Goal: Task Accomplishment & Management: Manage account settings

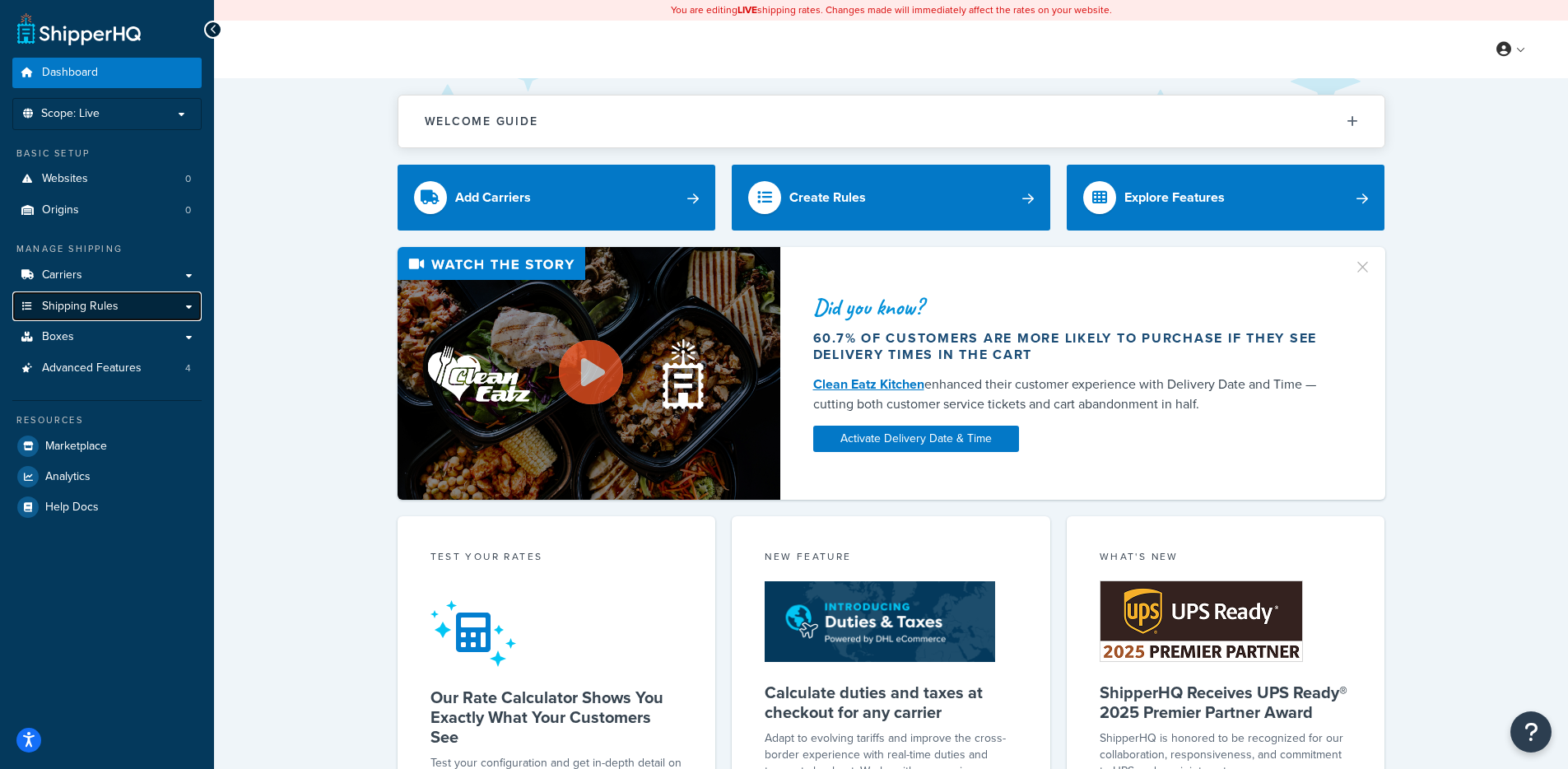
click at [125, 291] on link "Shipping Rules" at bounding box center [107, 306] width 189 height 30
click at [125, 116] on p "Scope: Live" at bounding box center [106, 114] width 175 height 14
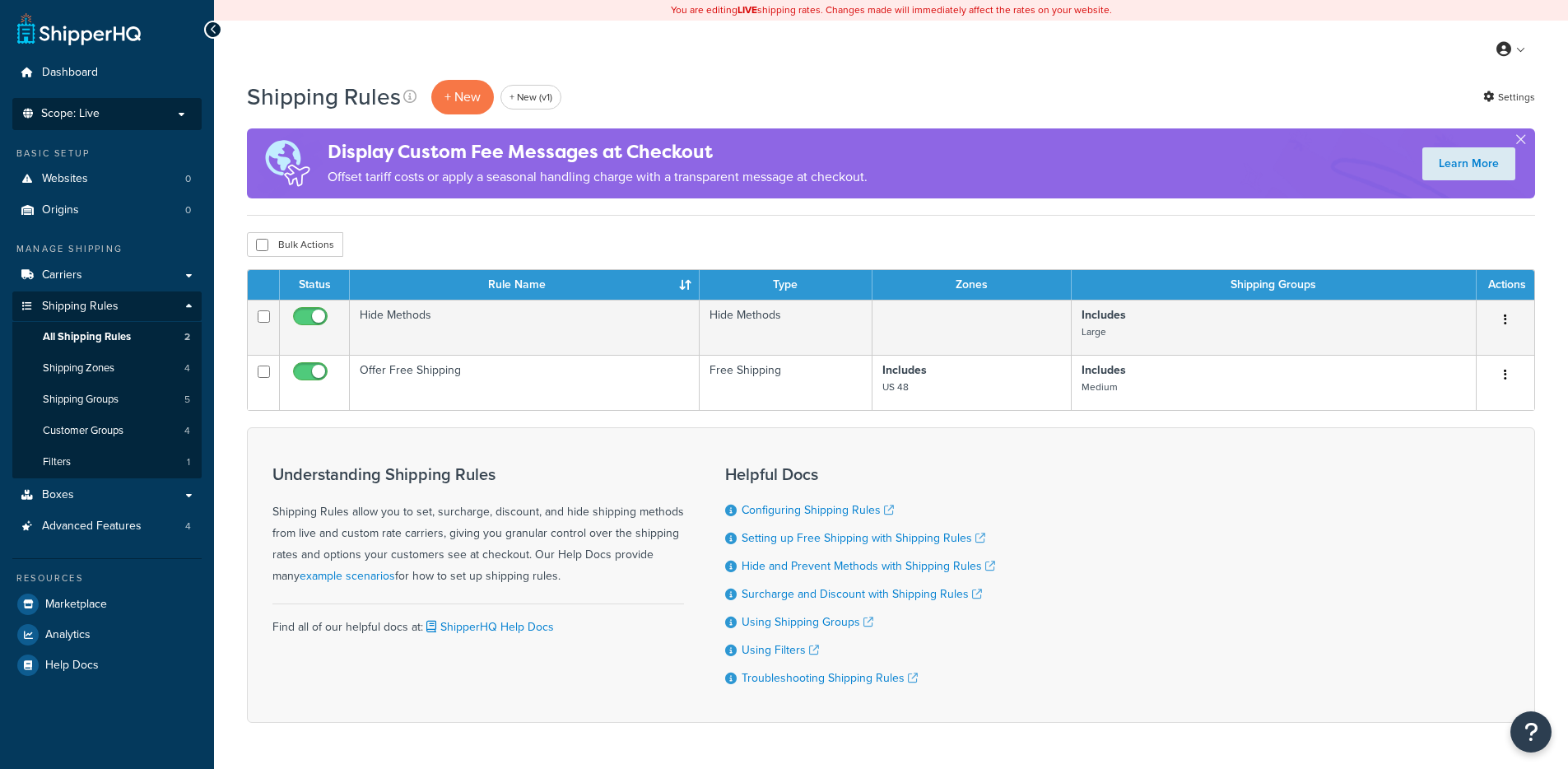
click at [129, 119] on p "Scope: Live" at bounding box center [106, 114] width 175 height 14
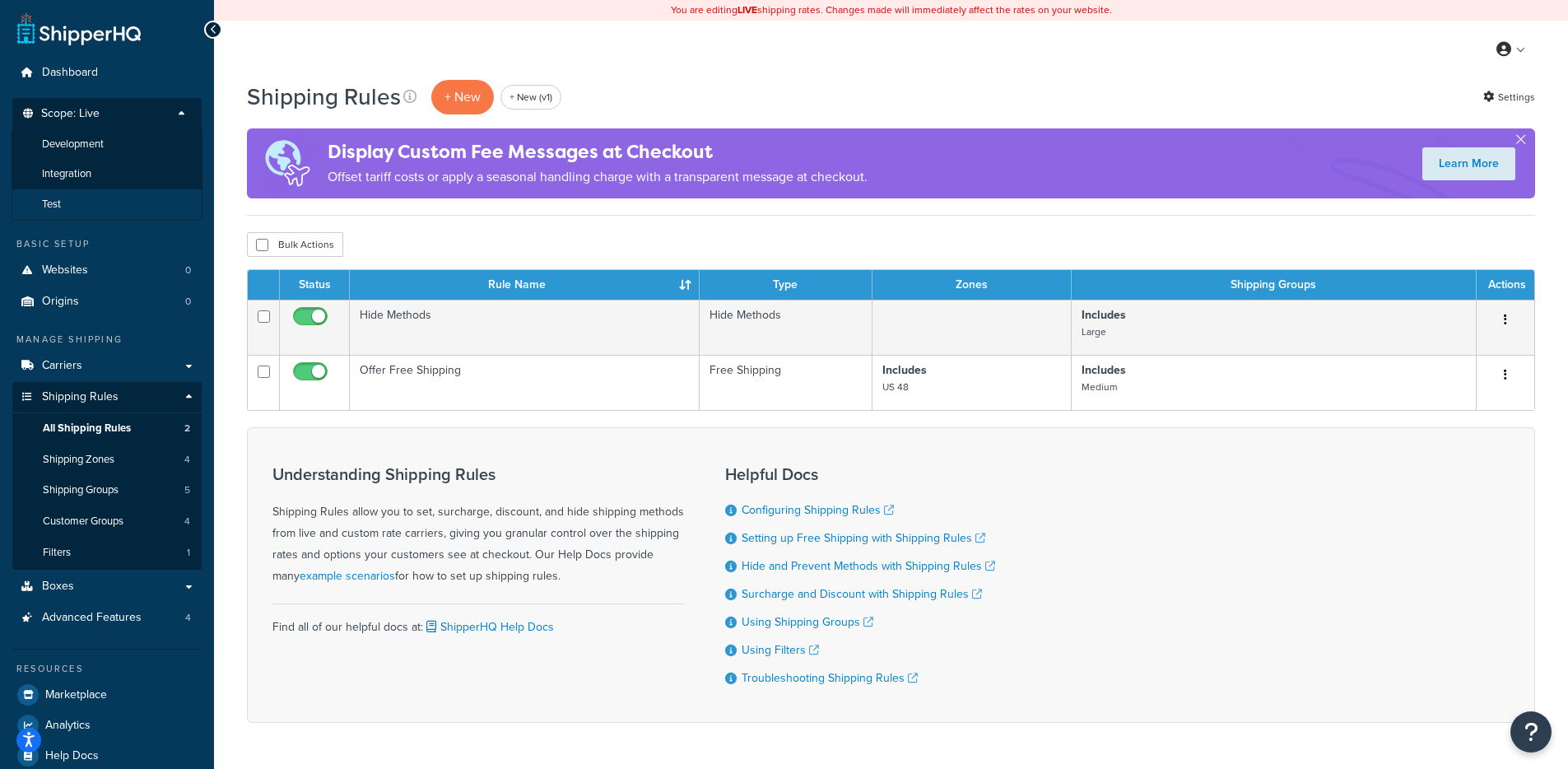
click at [111, 205] on li "Test" at bounding box center [107, 204] width 191 height 30
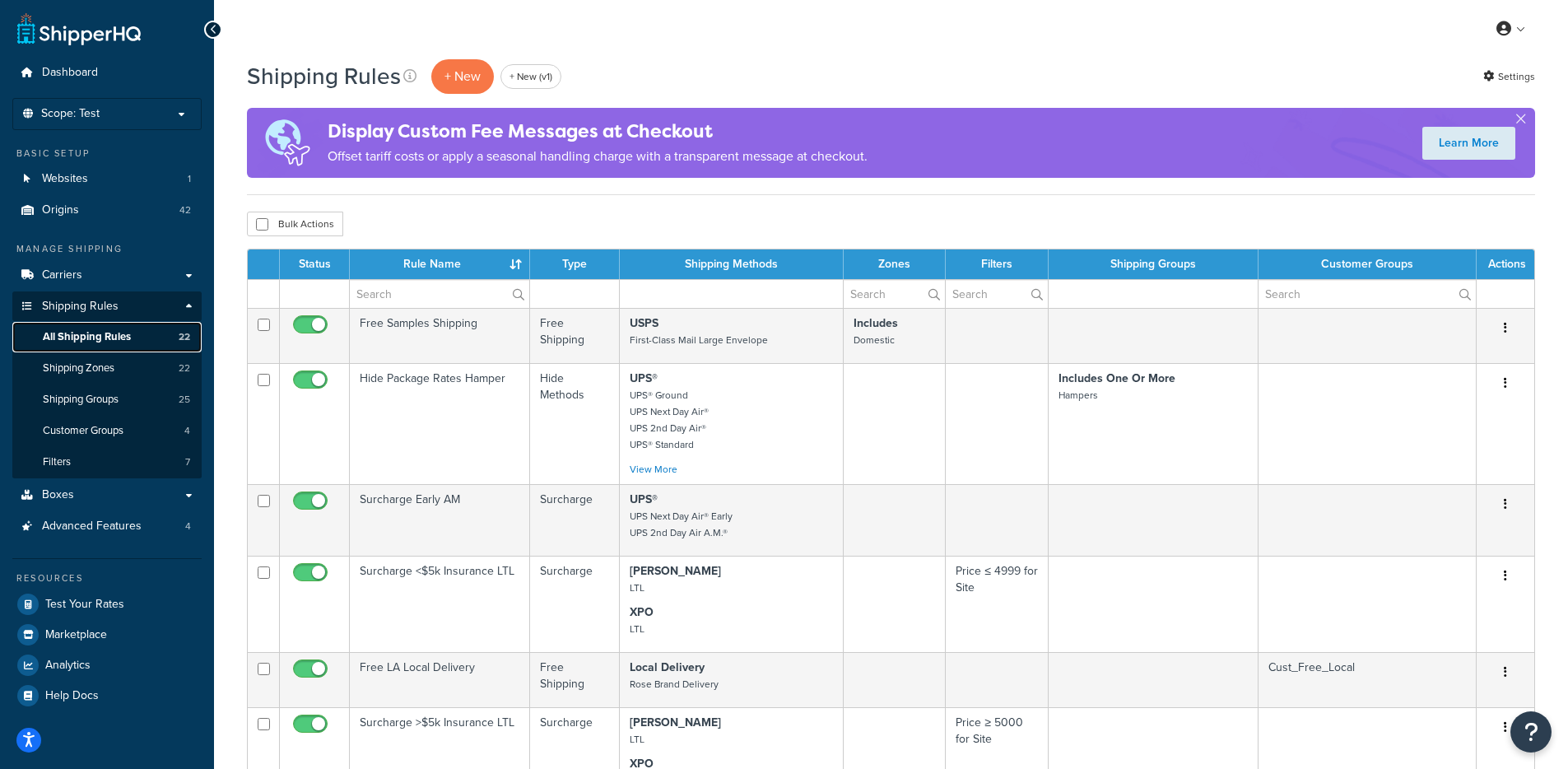
click at [117, 338] on span "All Shipping Rules" at bounding box center [87, 337] width 88 height 14
click at [112, 260] on link "Carriers" at bounding box center [107, 275] width 189 height 30
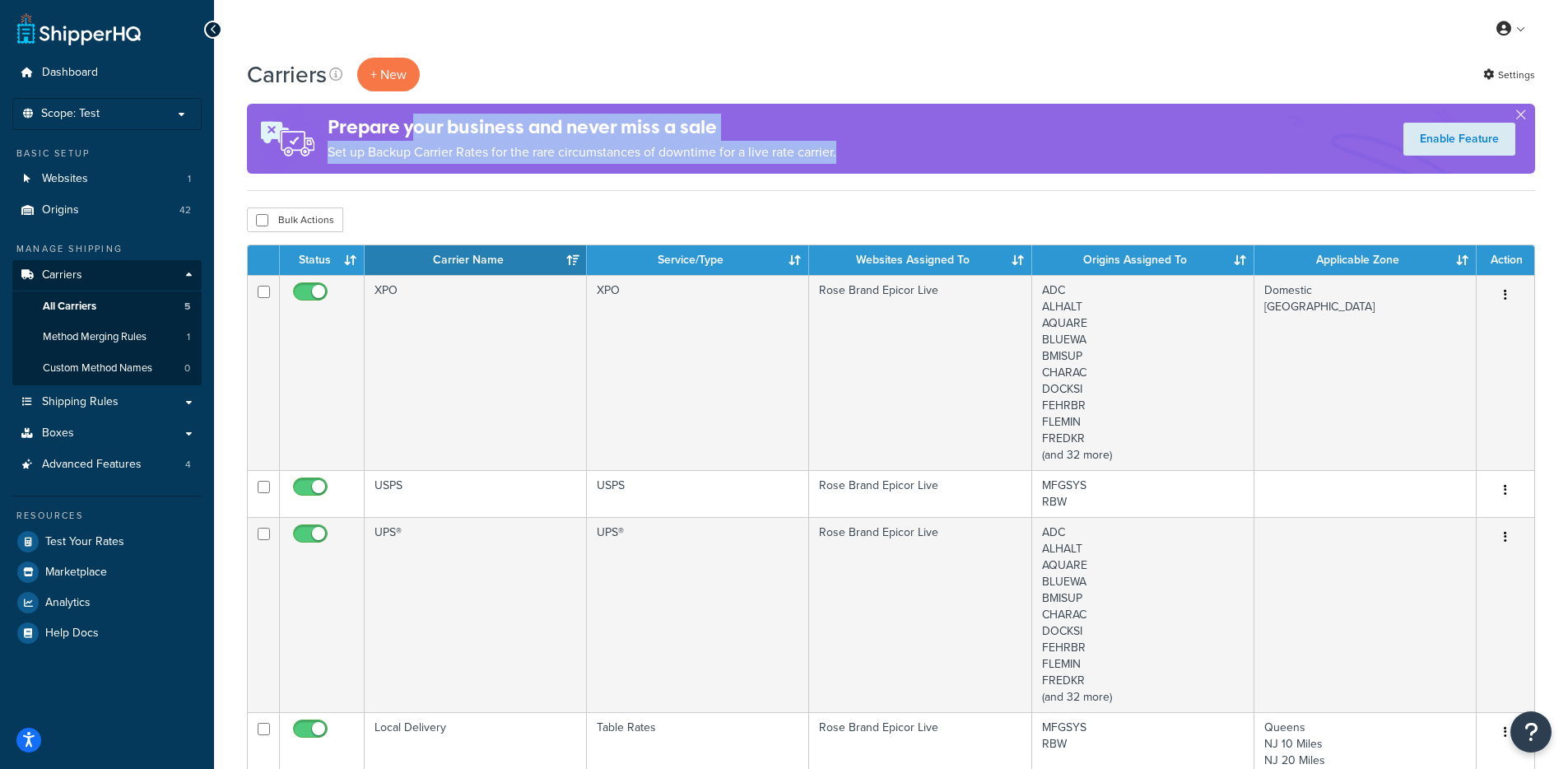
drag, startPoint x: 891, startPoint y: 149, endPoint x: 410, endPoint y: 136, distance: 481.2
click at [410, 133] on div "Prepare your business and never miss a sale Set up Backup Carrier Rates for the…" at bounding box center [892, 138] width 1289 height 70
click at [444, 158] on p "Set up Backup Carrier Rates for the rare circumstances of downtime for a live r…" at bounding box center [582, 152] width 509 height 23
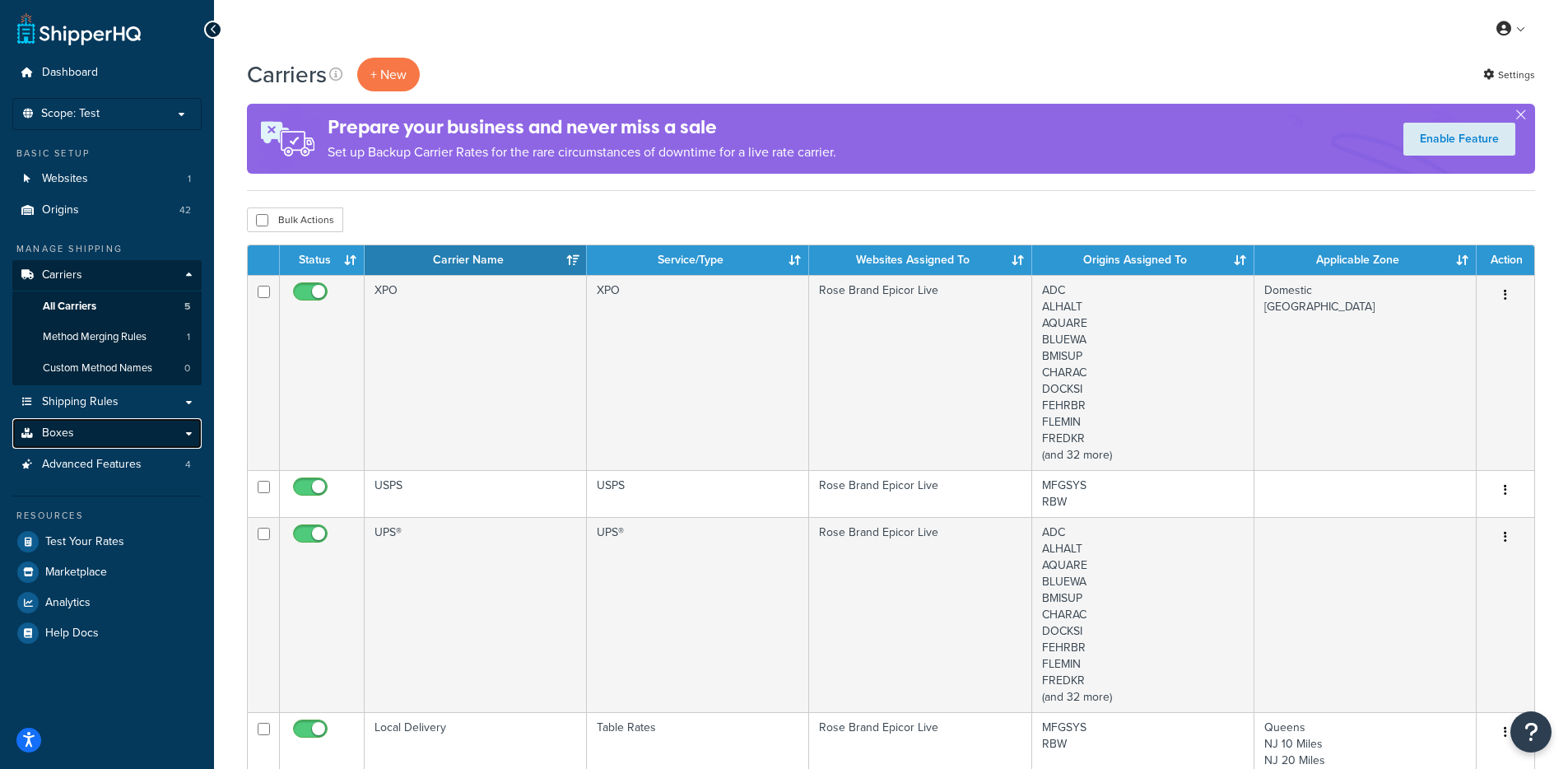
click at [84, 431] on link "Boxes" at bounding box center [107, 433] width 189 height 30
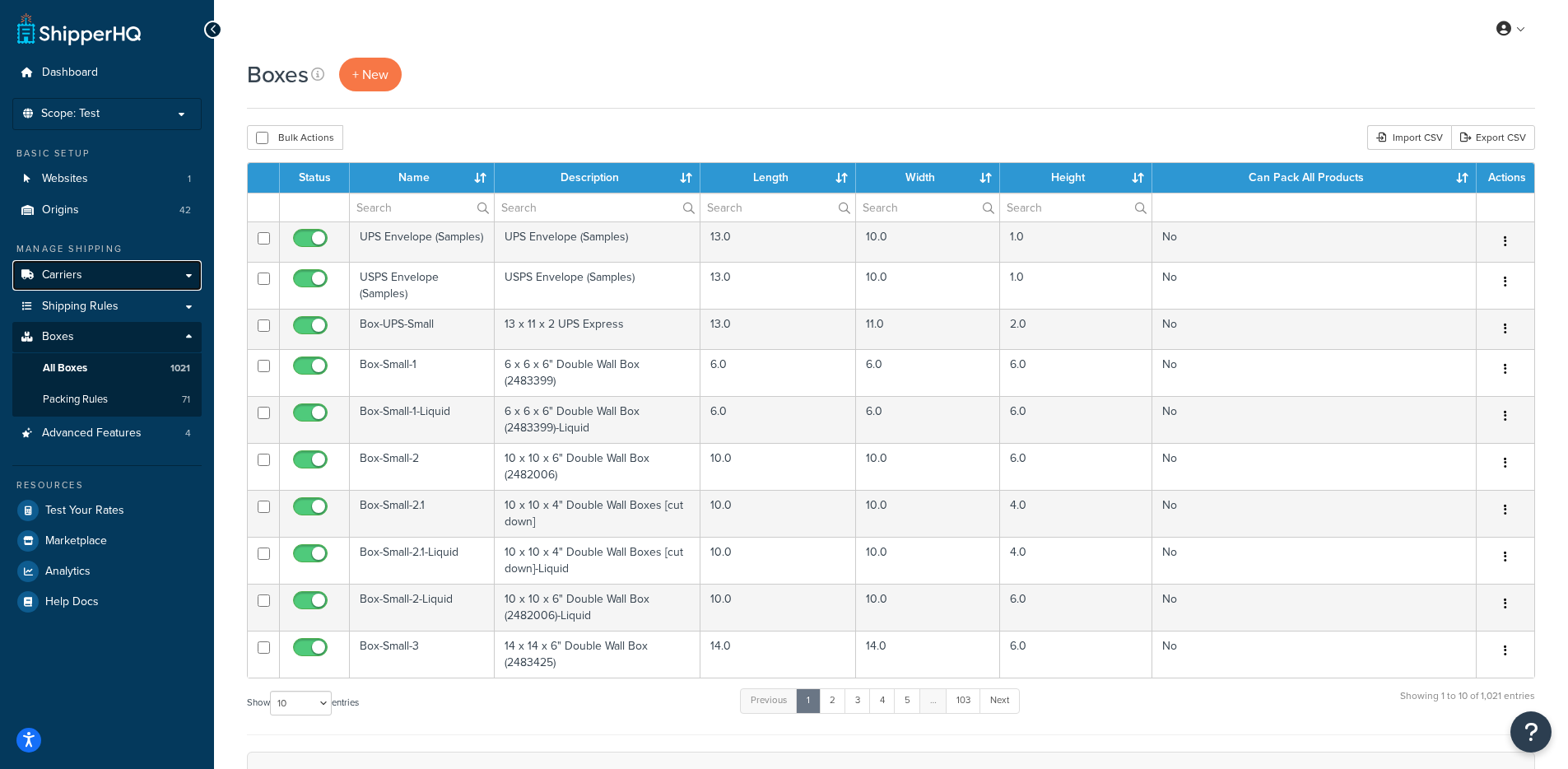
click at [114, 281] on link "Carriers" at bounding box center [107, 275] width 189 height 30
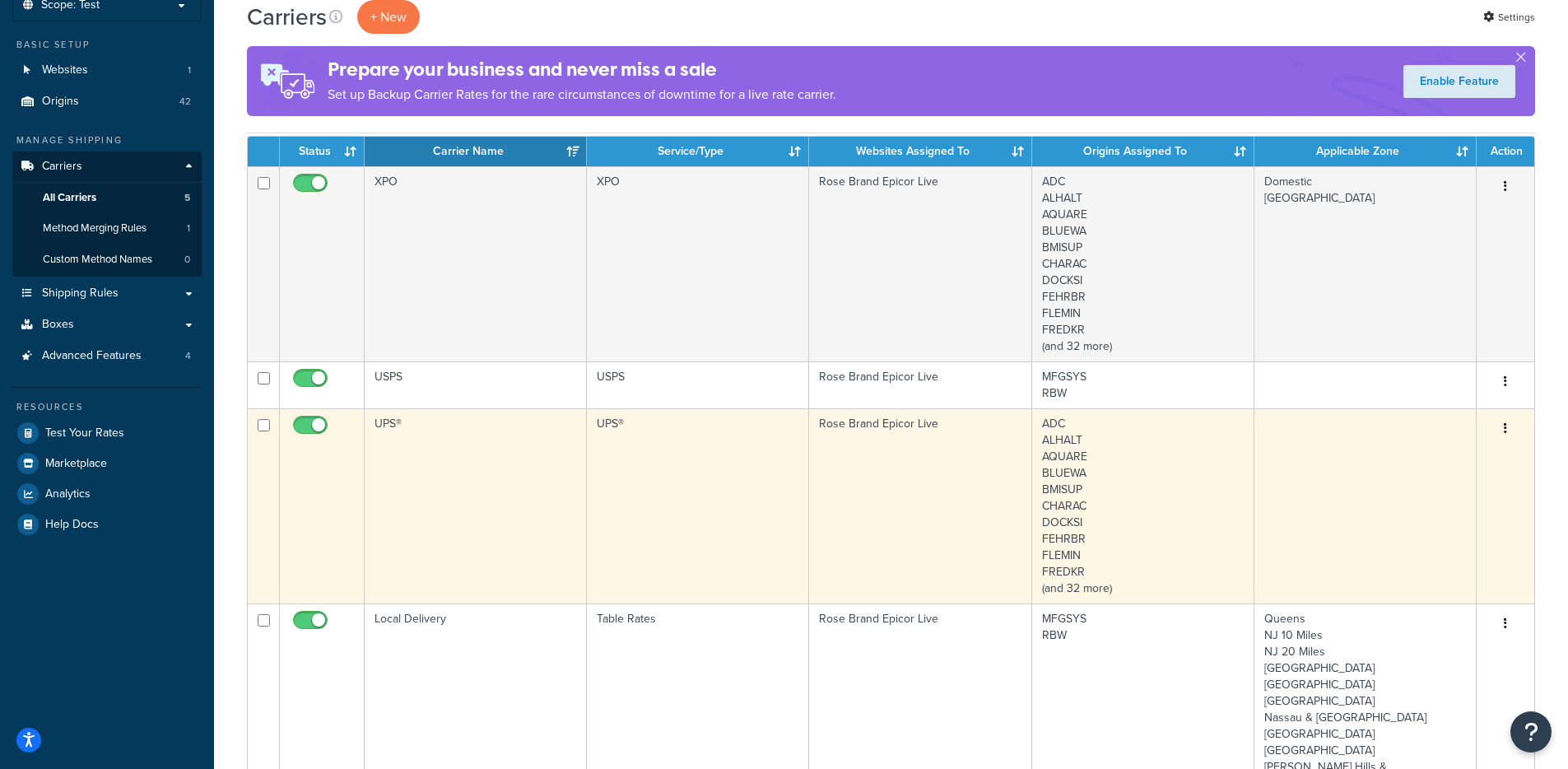
scroll to position [295, 0]
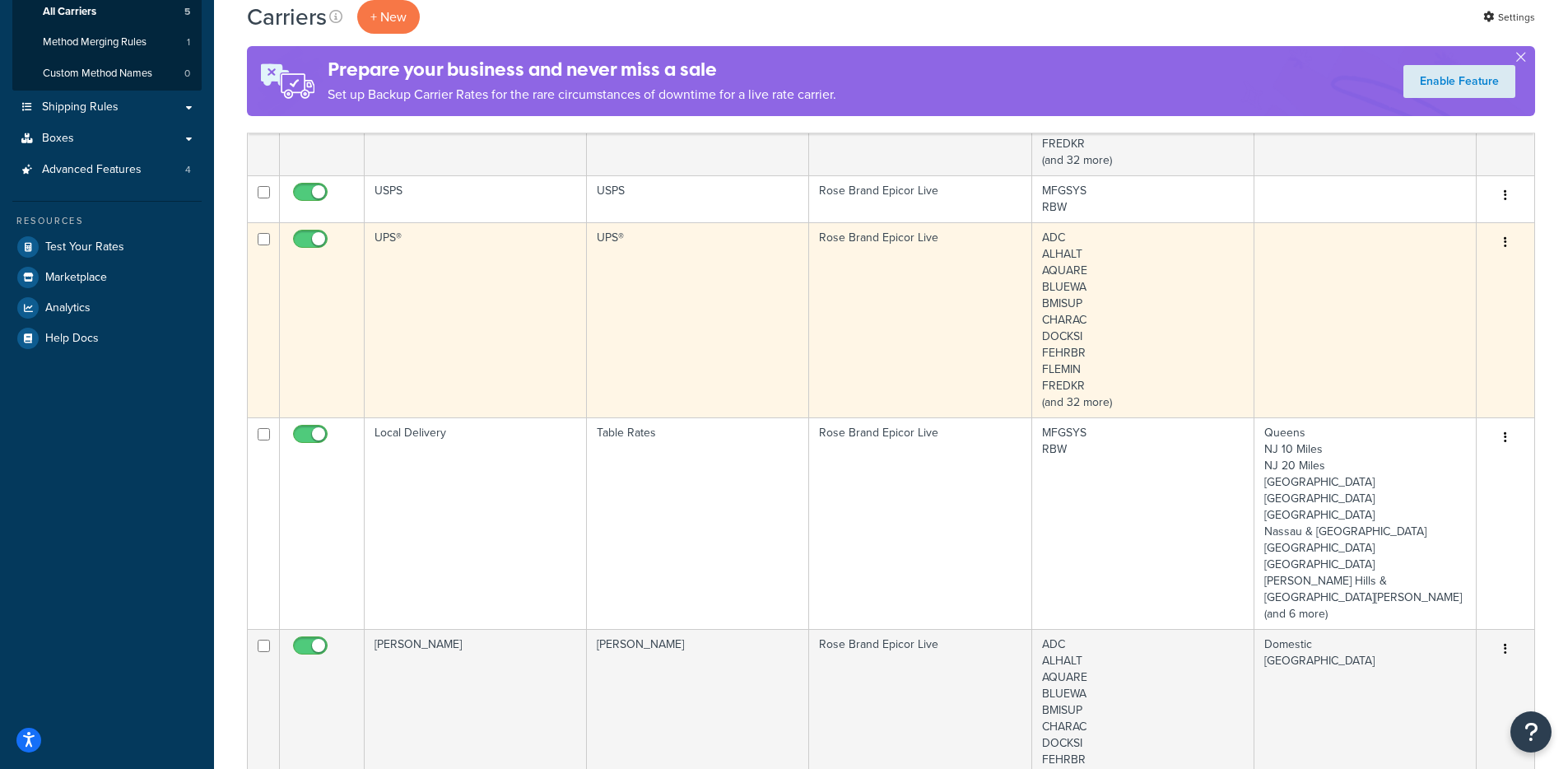
click at [534, 371] on td "UPS®" at bounding box center [475, 319] width 222 height 195
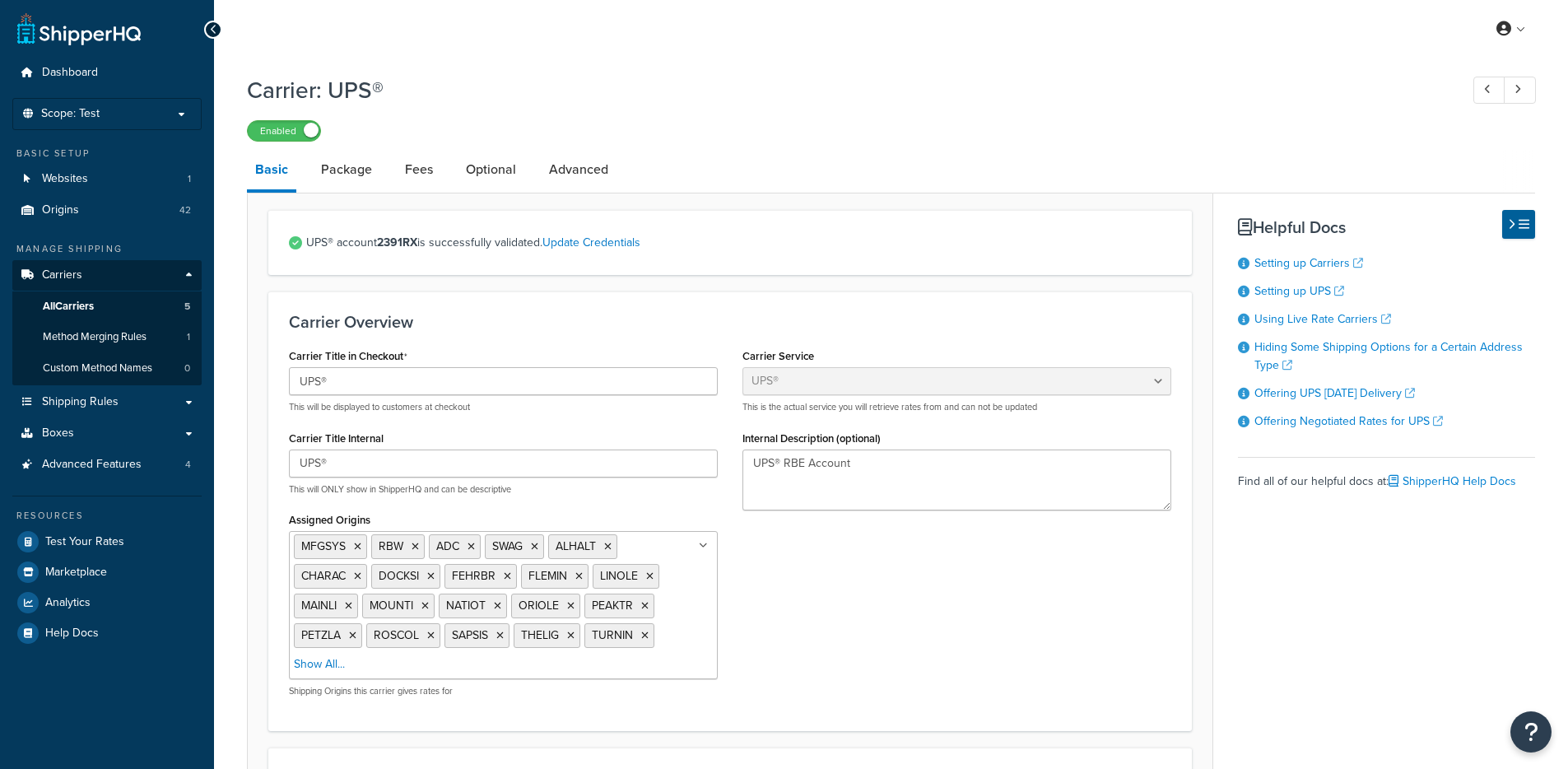
select select "ups"
select select "us"
select select "04"
click at [356, 175] on link "Package" at bounding box center [347, 169] width 68 height 40
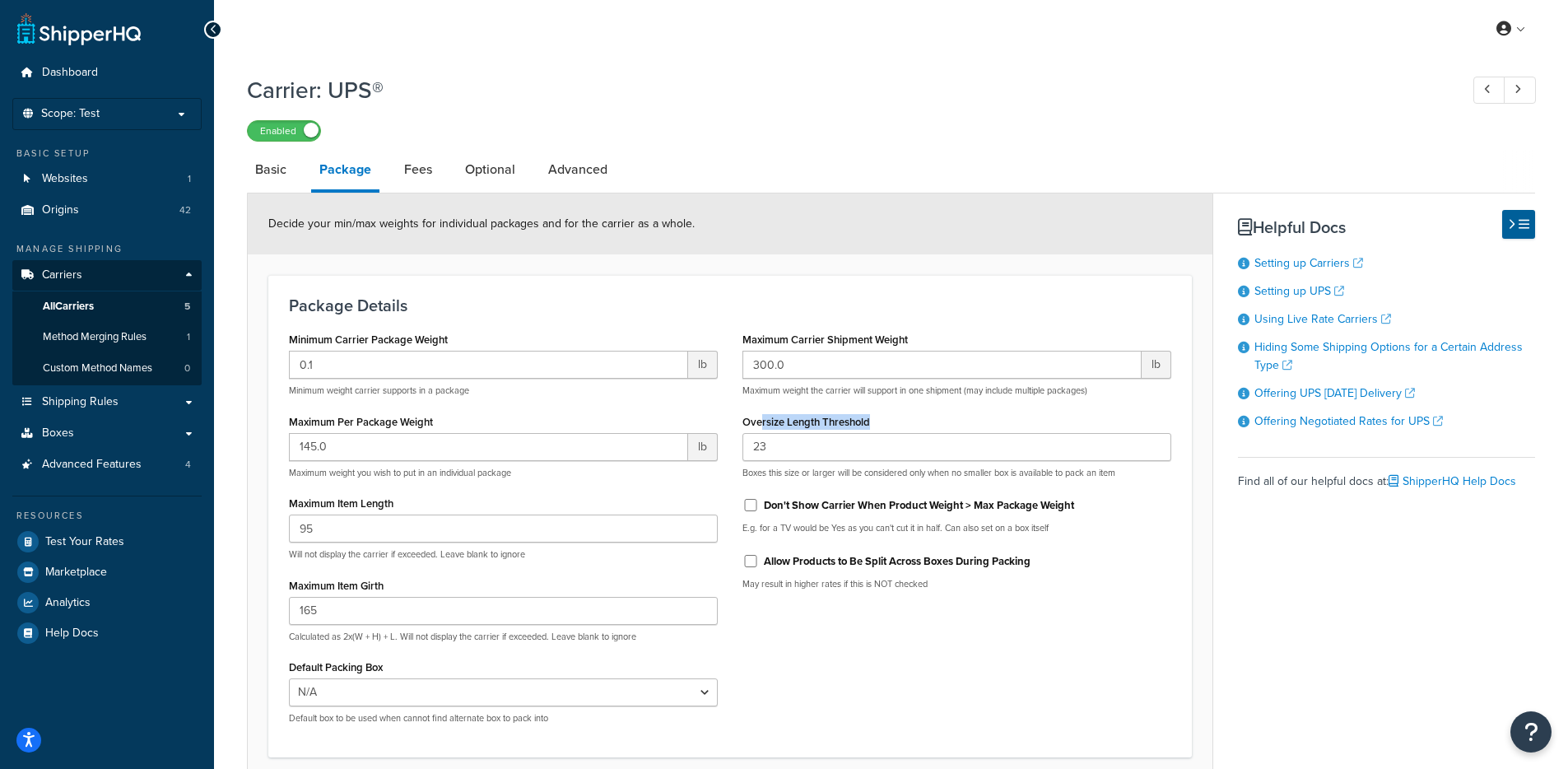
drag, startPoint x: 882, startPoint y: 425, endPoint x: 762, endPoint y: 423, distance: 120.0
click at [762, 423] on div "Oversize Length Threshold 23 Boxes this size or larger will be considered only …" at bounding box center [957, 445] width 429 height 69
click at [144, 174] on link "Websites 1" at bounding box center [107, 179] width 189 height 30
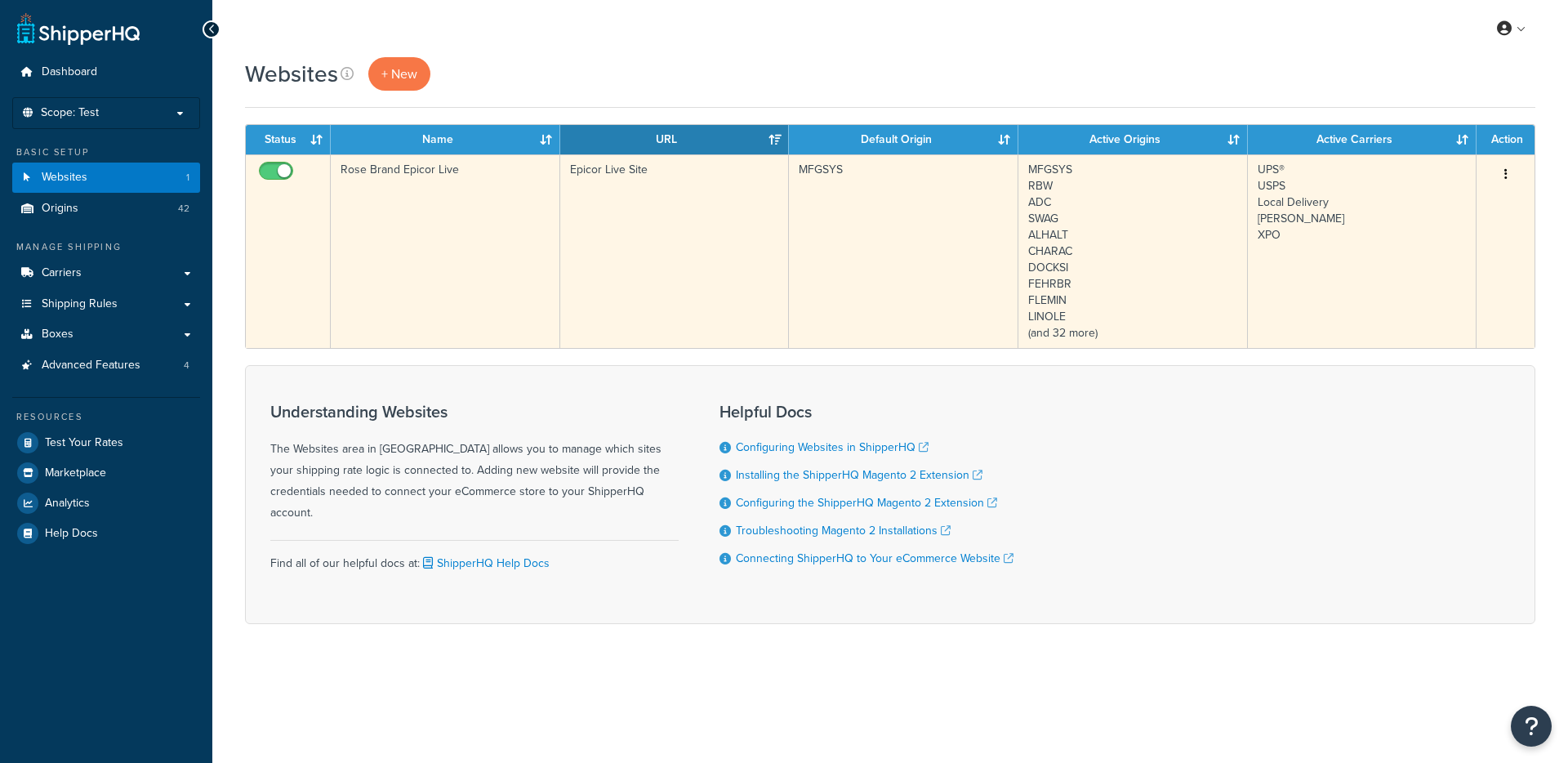
click at [426, 237] on td "Rose Brand Epicor Live" at bounding box center [446, 250] width 230 height 193
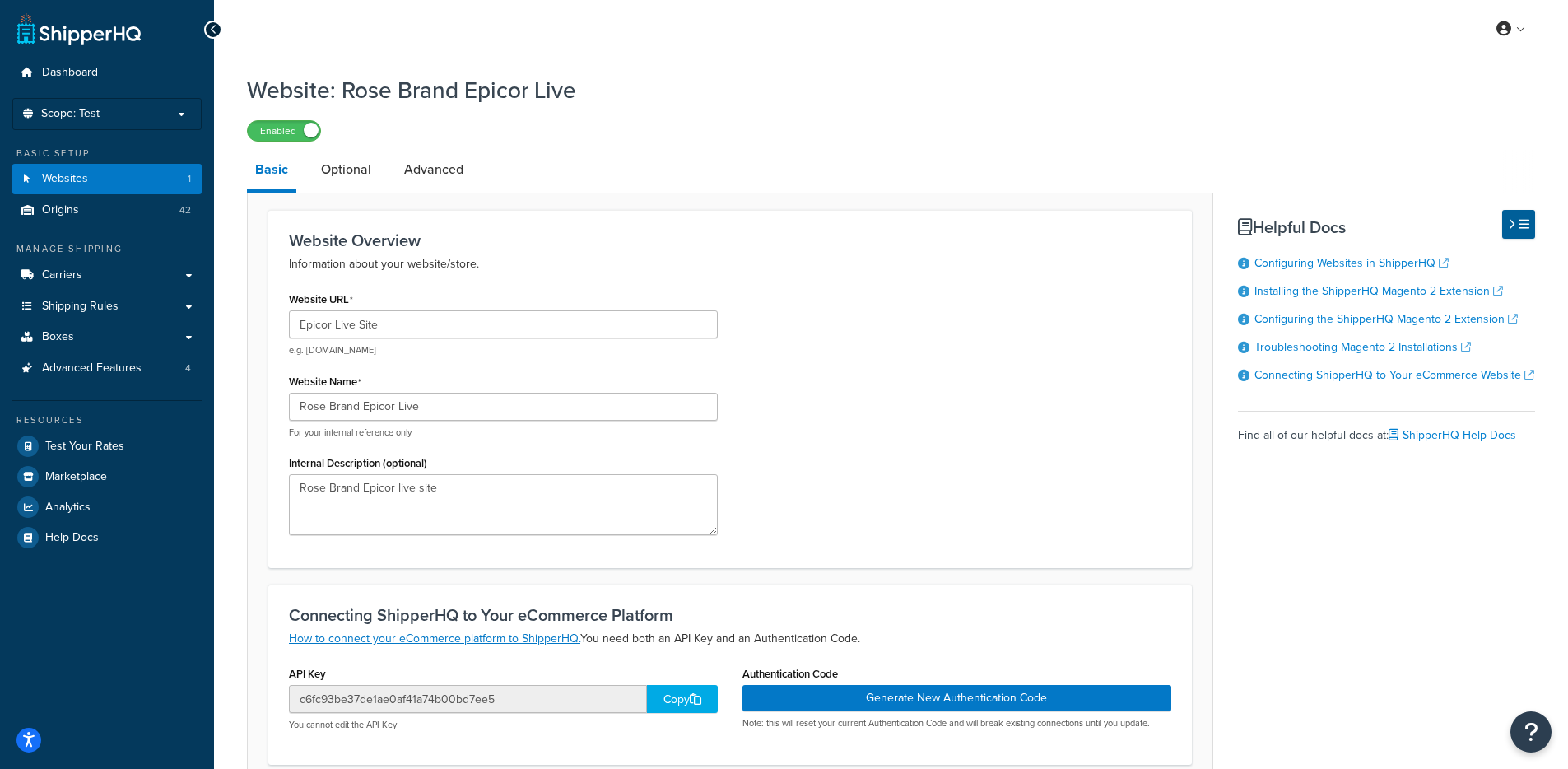
click at [669, 696] on div "Copy" at bounding box center [682, 698] width 71 height 28
